Goal: Transaction & Acquisition: Book appointment/travel/reservation

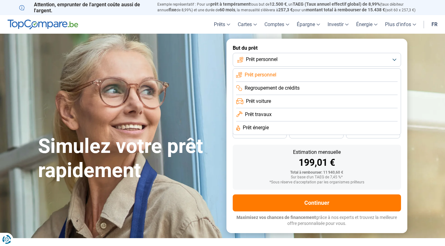
click at [391, 57] on button "Prêt personnel" at bounding box center [317, 60] width 168 height 14
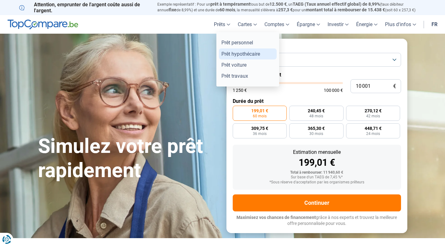
click at [233, 56] on link "Prêt hypothécaire" at bounding box center [248, 53] width 58 height 11
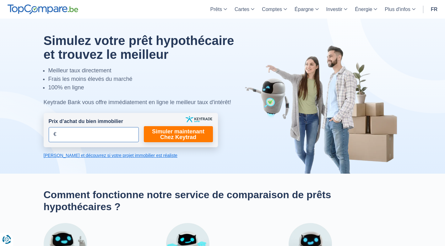
click at [68, 137] on input "Prix d’achat du bien immobilier" at bounding box center [94, 134] width 90 height 15
type input "140.000"
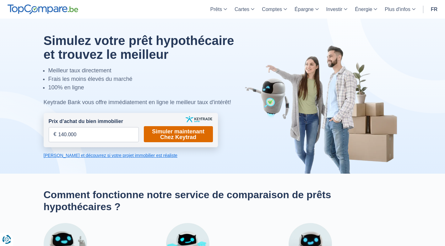
click at [195, 134] on link "Simuler maintenant Chez Keytrad" at bounding box center [178, 134] width 69 height 16
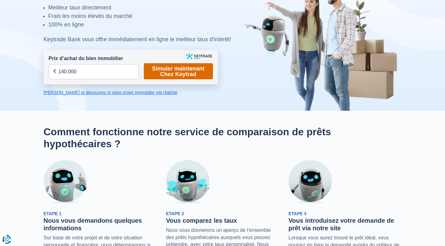
click at [183, 74] on link "Simuler maintenant Chez Keytrad" at bounding box center [178, 71] width 69 height 16
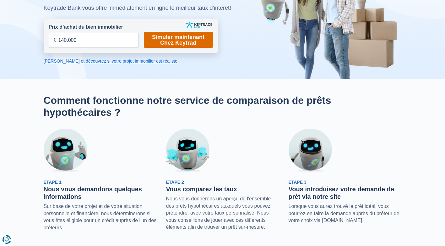
scroll to position [0, 0]
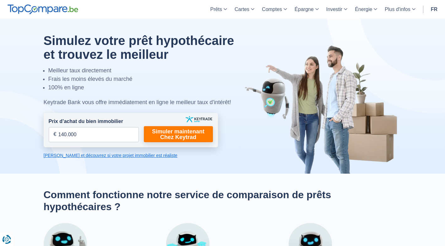
click at [113, 158] on link "Calculez et découvrez si votre projet immobilier est réaliste" at bounding box center [131, 155] width 174 height 6
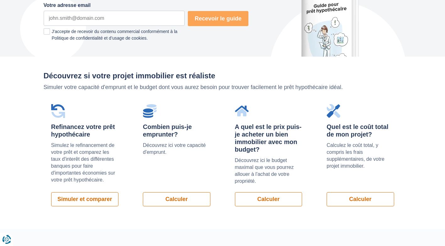
scroll to position [446, 0]
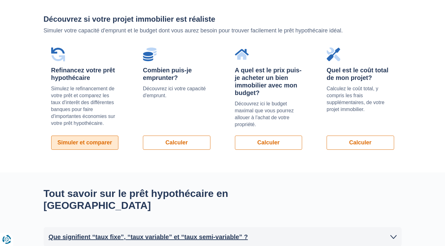
click at [78, 141] on link "Simuler et comparer" at bounding box center [85, 142] width 68 height 14
click at [98, 143] on link "Simuler et comparer" at bounding box center [85, 142] width 68 height 14
